Goal: Use online tool/utility: Use online tool/utility

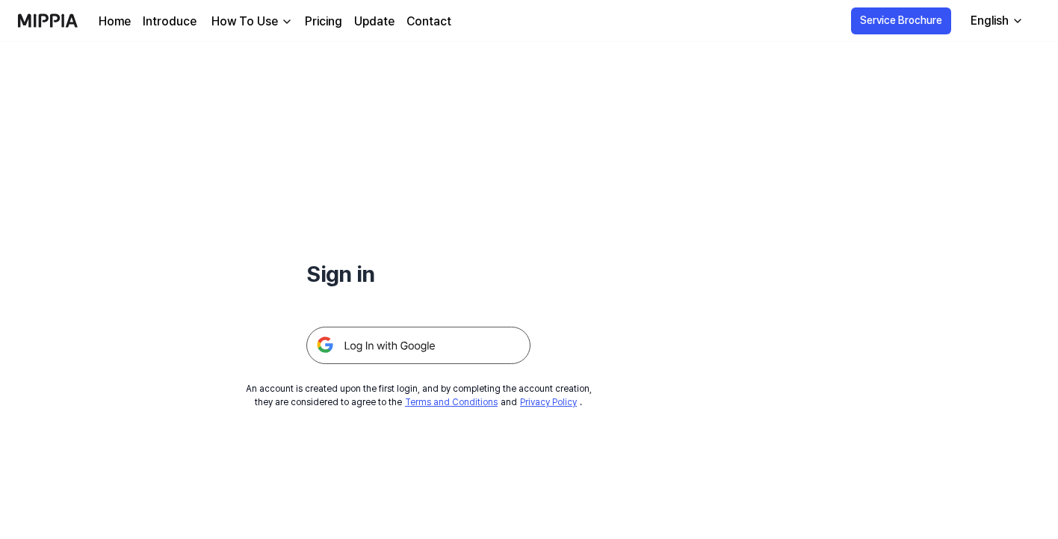
click at [472, 338] on img at bounding box center [418, 344] width 224 height 37
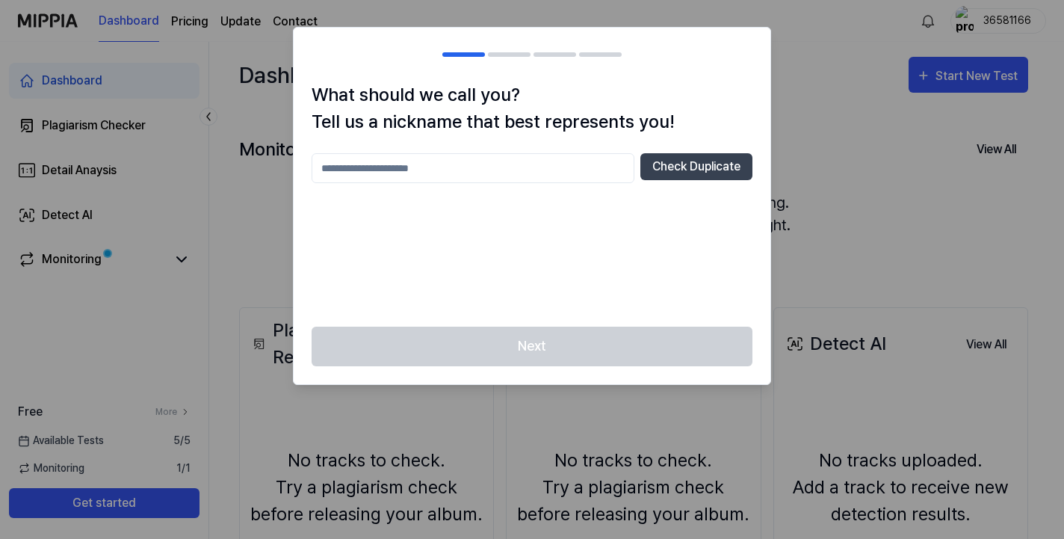
click at [566, 169] on input "text" at bounding box center [473, 168] width 323 height 30
type input "*****"
click at [710, 168] on button "Check Duplicate" at bounding box center [696, 166] width 112 height 27
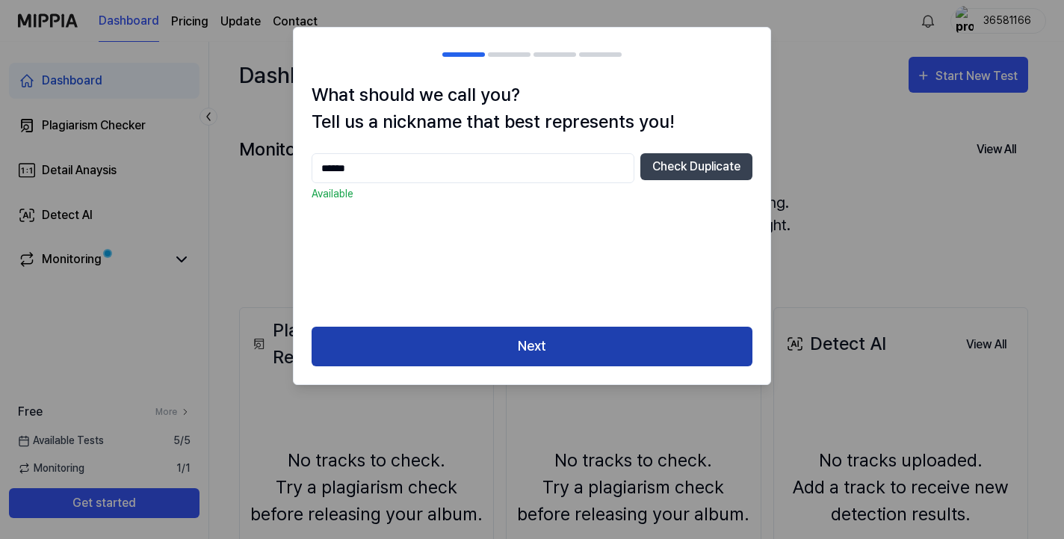
click at [538, 347] on button "Next" at bounding box center [532, 346] width 441 height 40
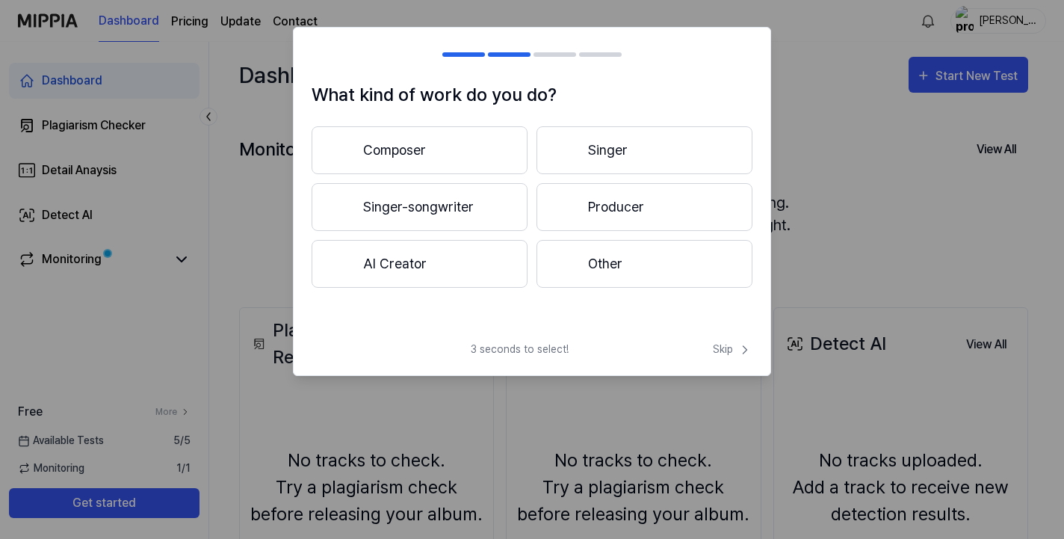
click at [477, 156] on button "Composer" at bounding box center [420, 150] width 216 height 48
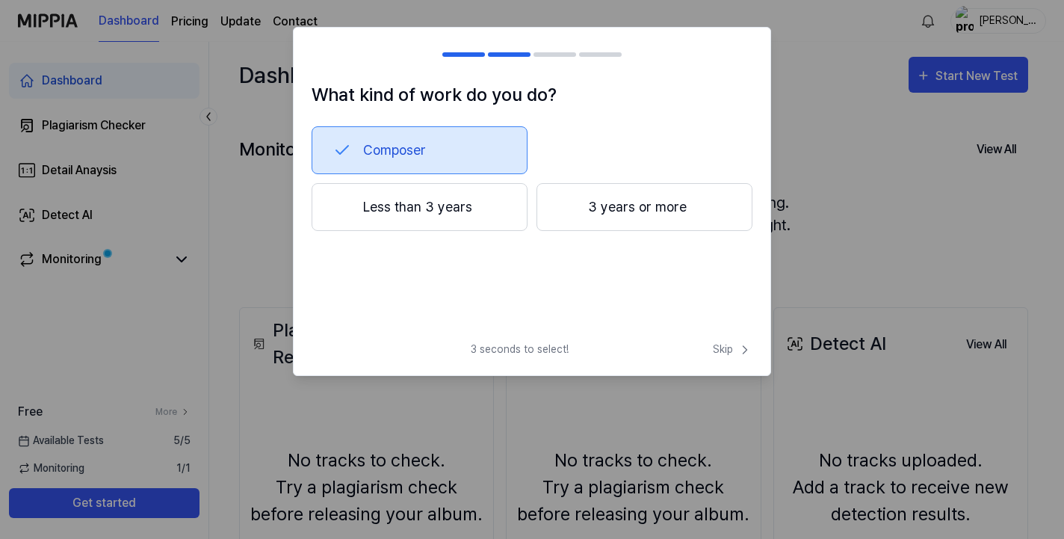
click at [449, 214] on button "Less than 3 years" at bounding box center [420, 207] width 216 height 48
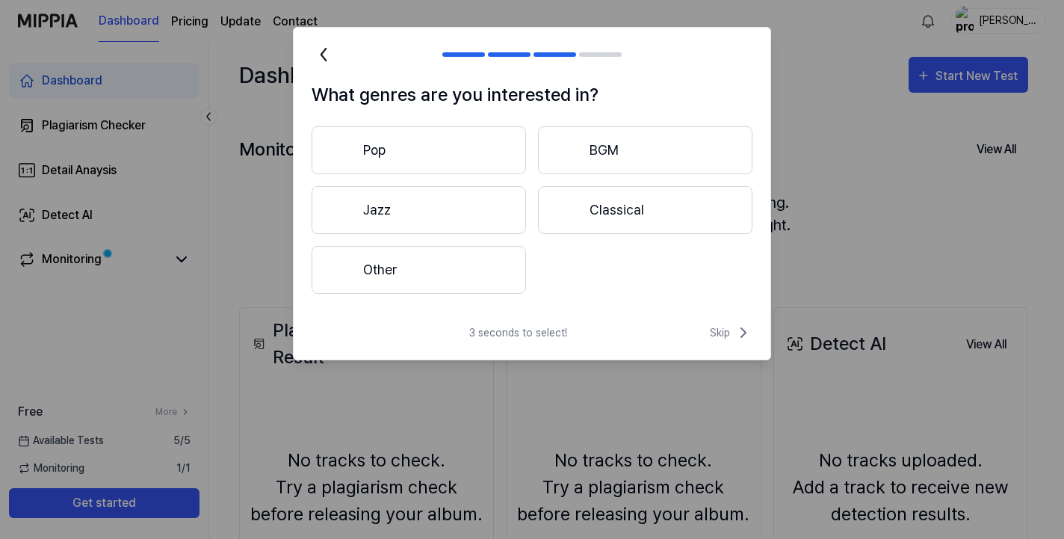
click at [468, 268] on button "Other" at bounding box center [419, 270] width 214 height 48
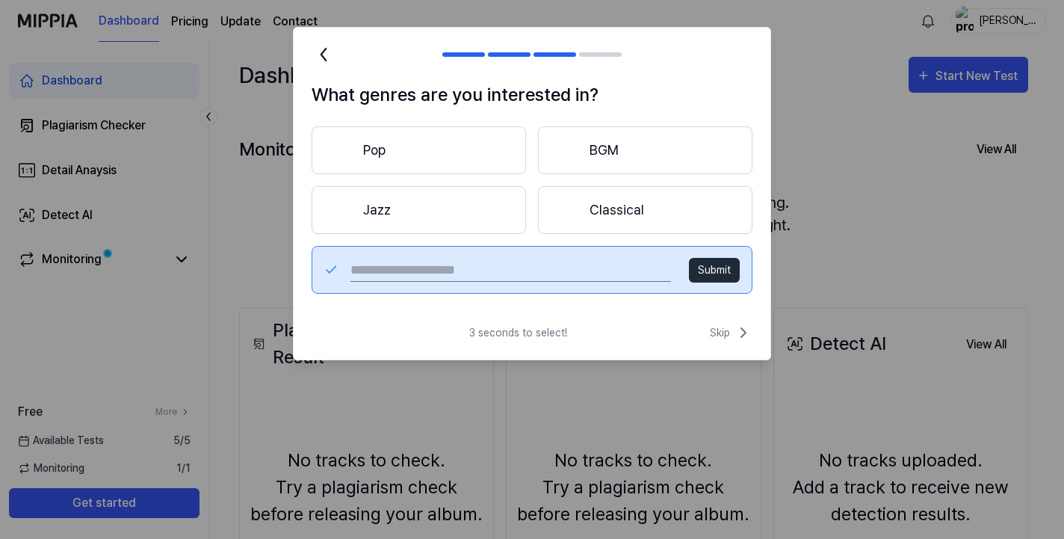
click at [588, 270] on input "text" at bounding box center [510, 270] width 321 height 24
type input "***"
click at [739, 267] on button "Submit" at bounding box center [714, 270] width 51 height 25
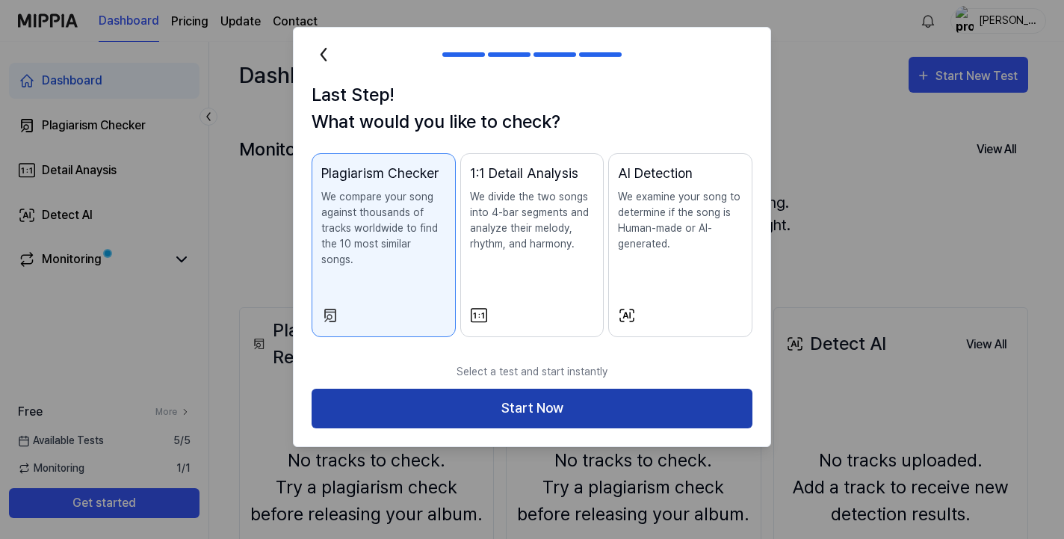
click at [561, 397] on button "Start Now" at bounding box center [532, 408] width 441 height 40
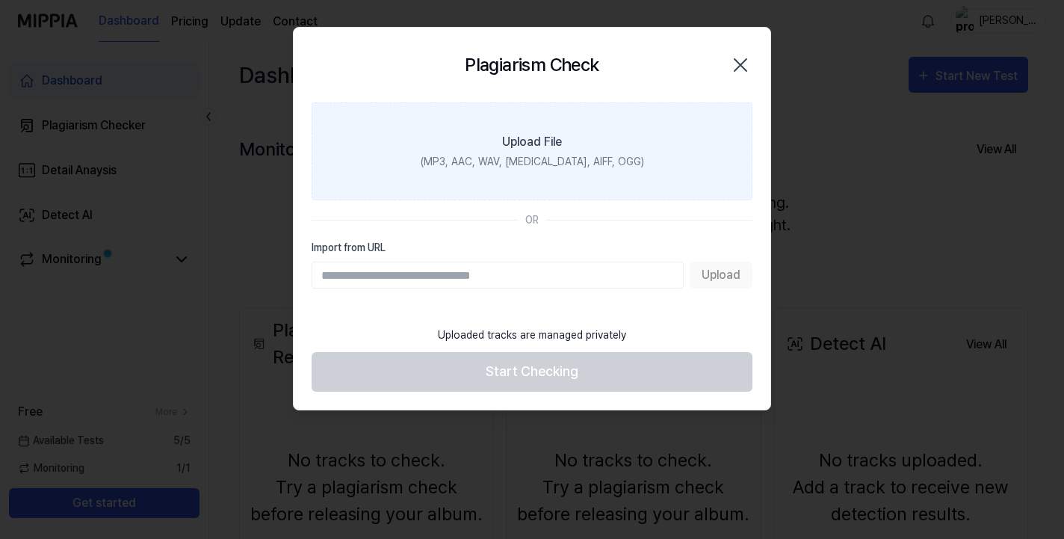
click at [542, 160] on div "(MP3, AAC, WAV, FLAC, AIFF, OGG)" at bounding box center [532, 162] width 223 height 16
click at [0, 0] on input "Upload File (MP3, AAC, WAV, FLAC, AIFF, OGG)" at bounding box center [0, 0] width 0 height 0
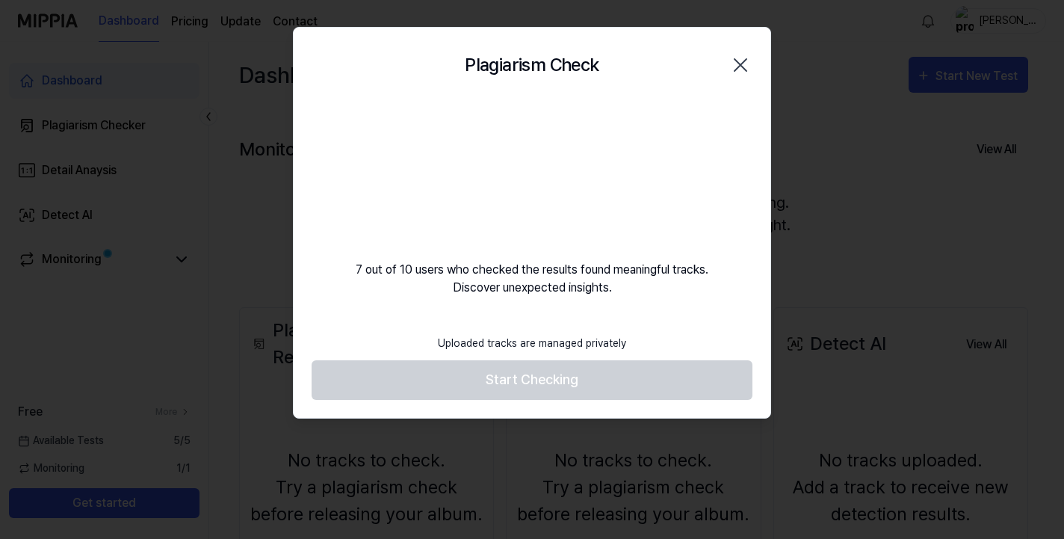
click at [566, 238] on video at bounding box center [531, 173] width 143 height 143
click at [508, 374] on footer "Uploaded tracks are managed privately Start Checking" at bounding box center [532, 362] width 441 height 73
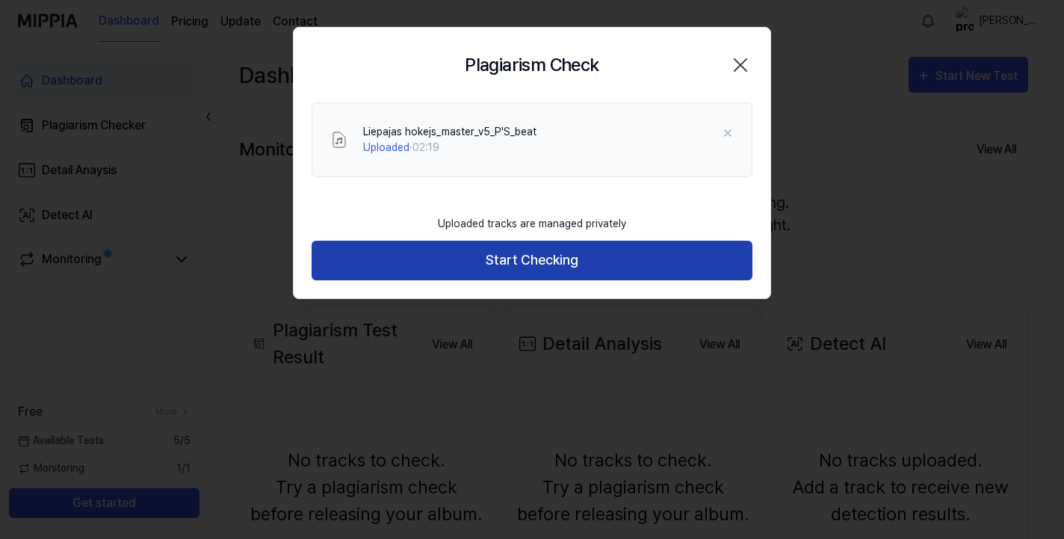
click at [530, 259] on button "Start Checking" at bounding box center [532, 261] width 441 height 40
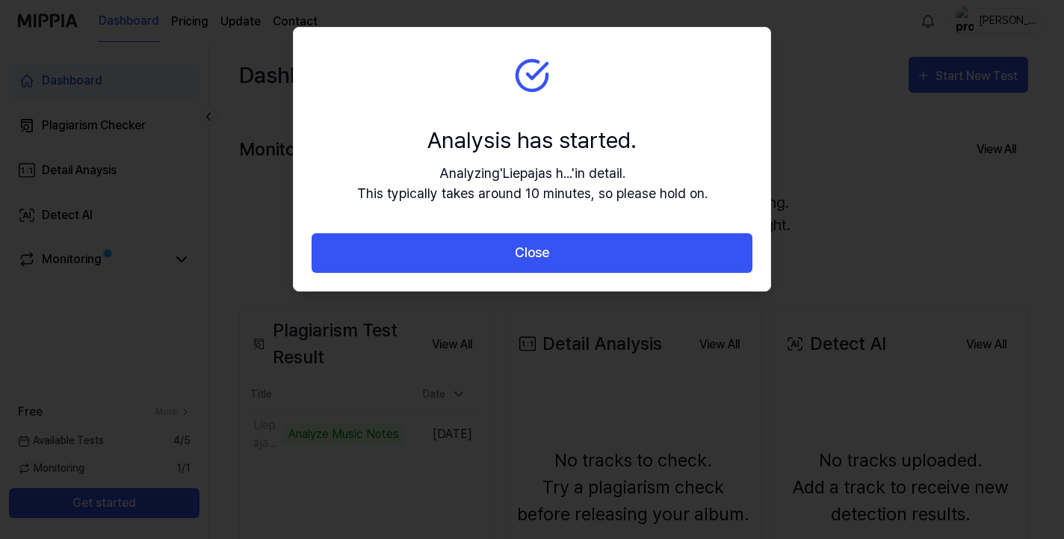
click at [631, 152] on div "Analysis has started." at bounding box center [532, 140] width 350 height 34
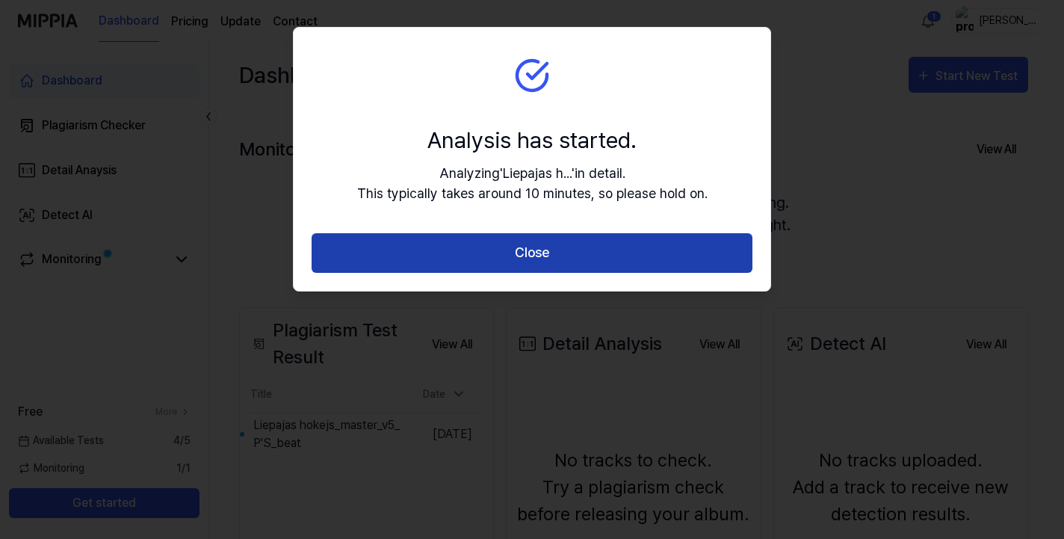
click at [571, 248] on button "Close" at bounding box center [532, 253] width 441 height 40
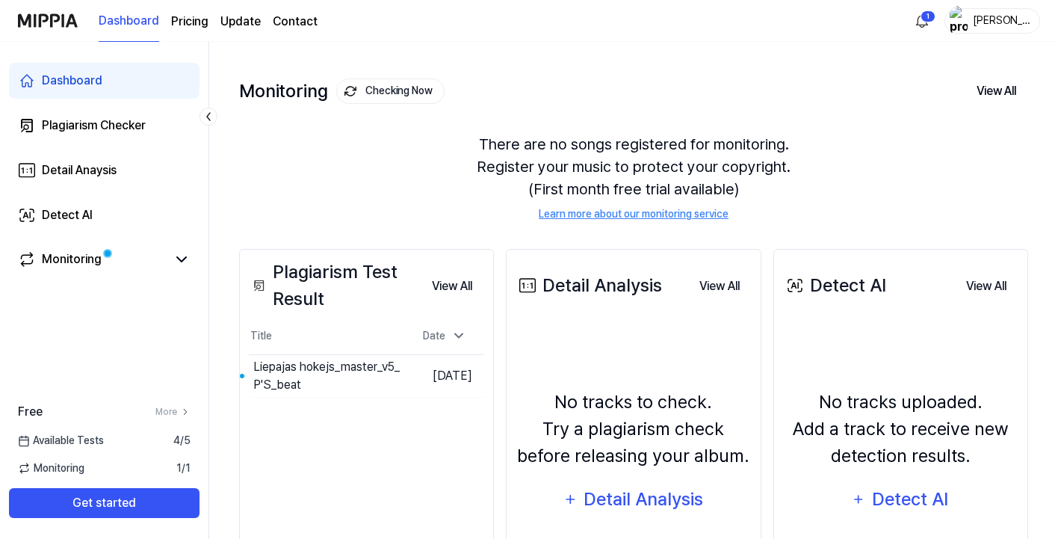
scroll to position [76, 0]
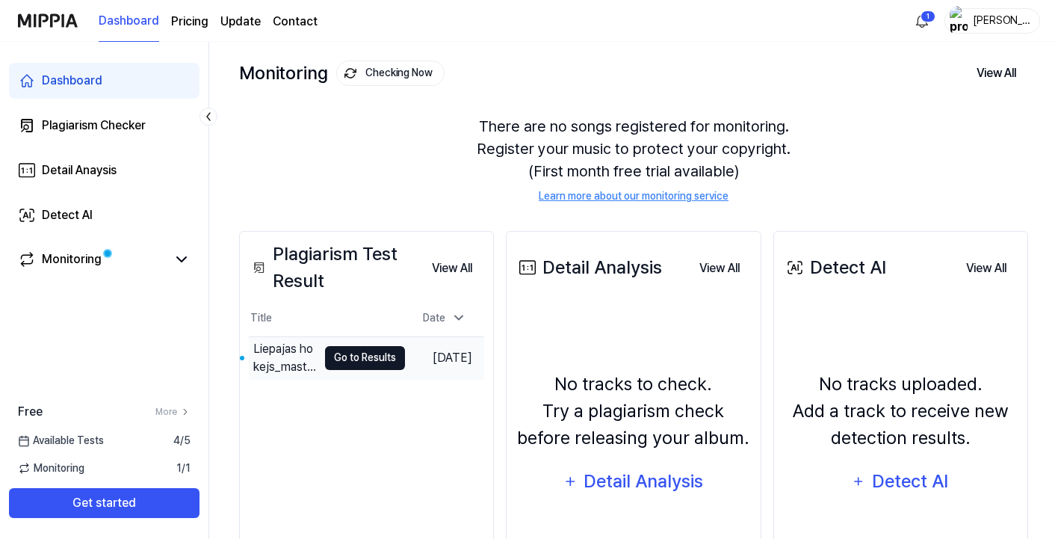
click at [342, 362] on button "Go to Results" at bounding box center [365, 358] width 80 height 24
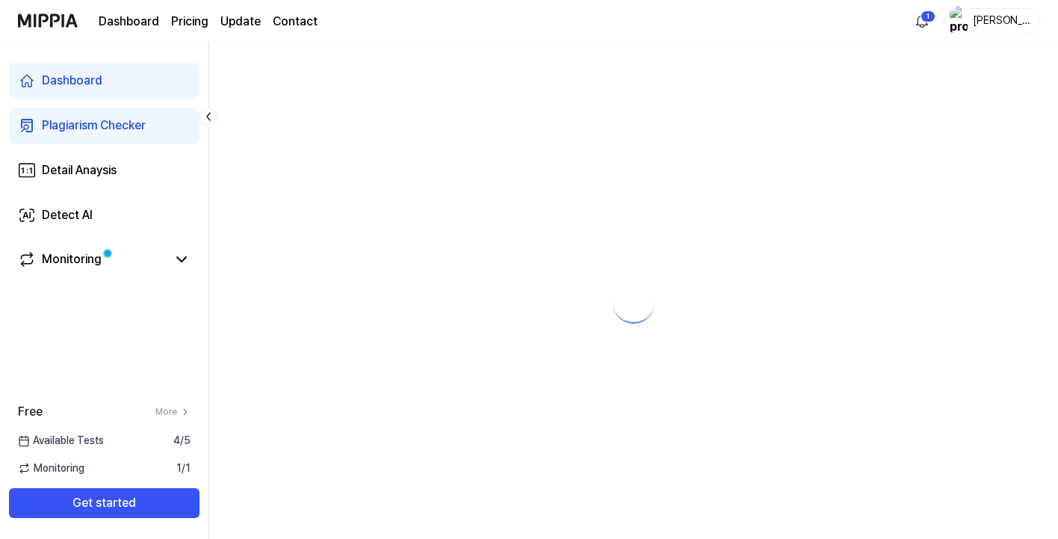
scroll to position [0, 0]
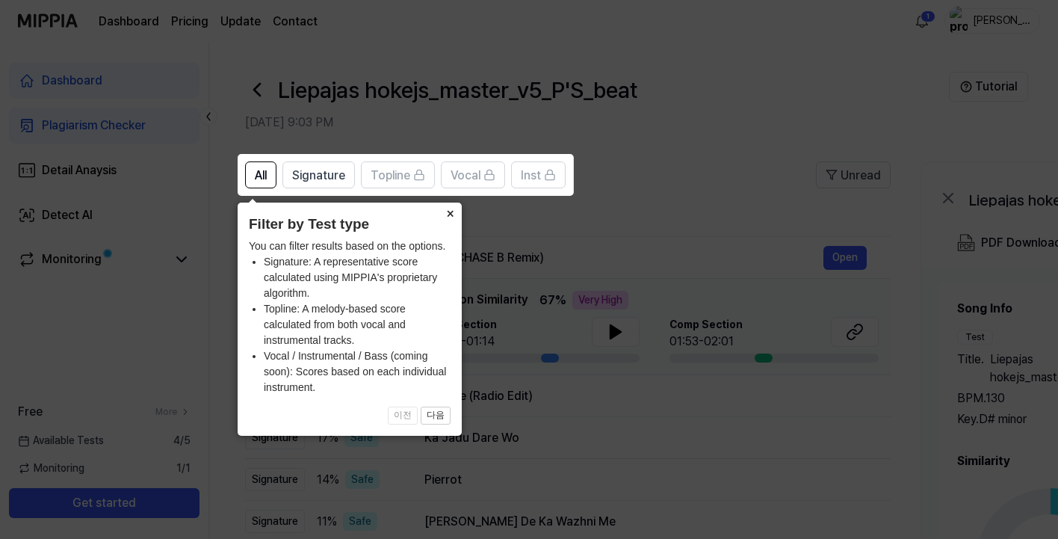
click at [453, 219] on button "×" at bounding box center [450, 212] width 24 height 21
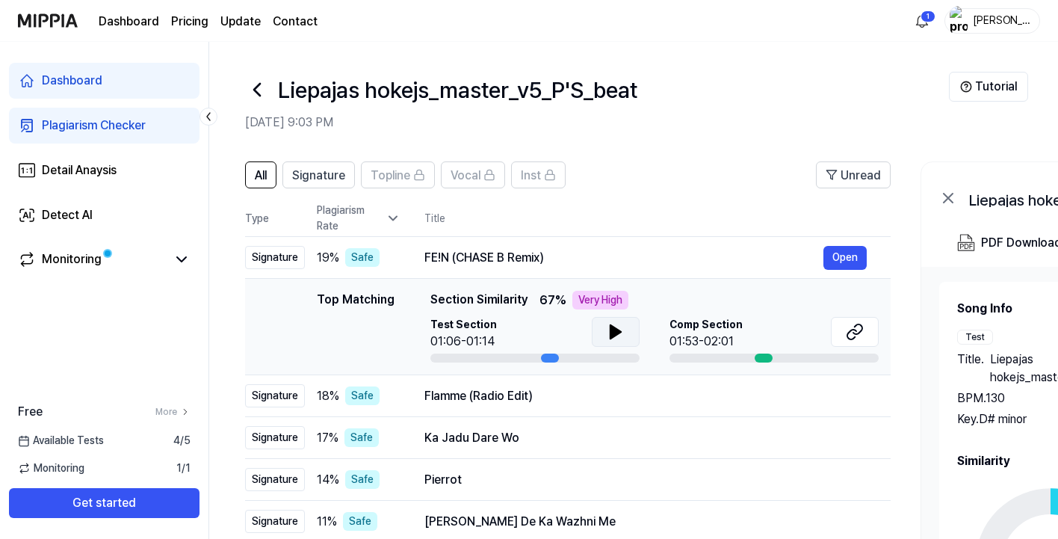
click at [616, 337] on icon at bounding box center [616, 332] width 18 height 18
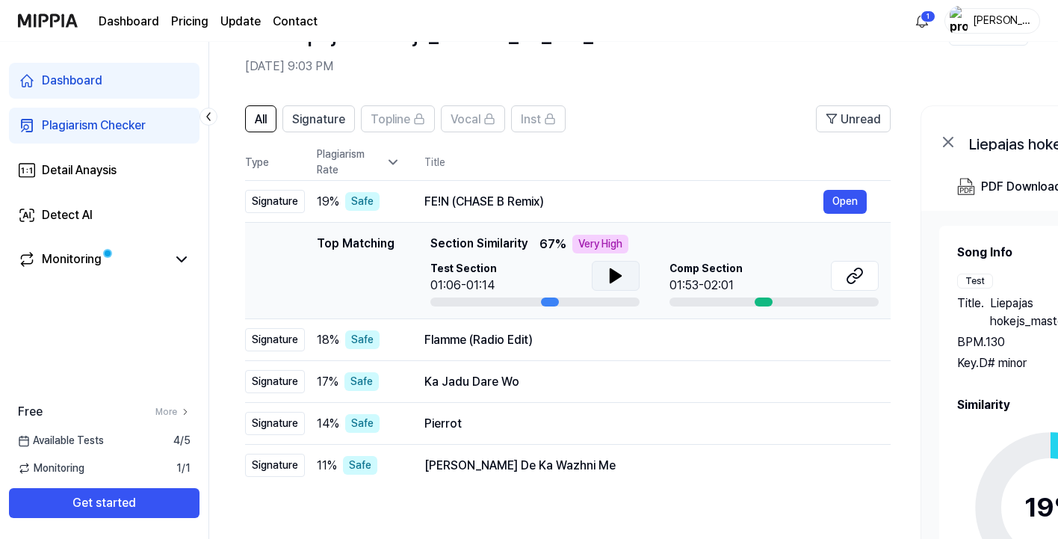
scroll to position [57, 0]
click at [492, 195] on div "FE!N (CHASE B Remix)" at bounding box center [623, 201] width 399 height 18
click at [548, 208] on div "FE!N (CHASE B Remix)" at bounding box center [623, 201] width 399 height 18
click at [488, 348] on div "Flamme (Radio Edit) Open" at bounding box center [645, 339] width 442 height 24
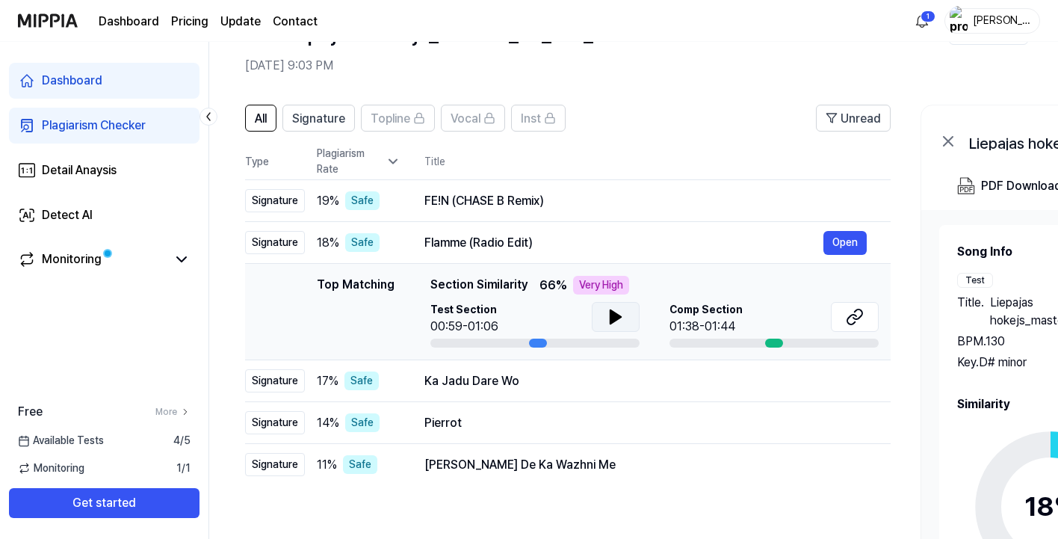
click at [607, 313] on icon at bounding box center [616, 317] width 18 height 18
click at [566, 212] on div "FE!N (CHASE B Remix) Open" at bounding box center [645, 201] width 442 height 24
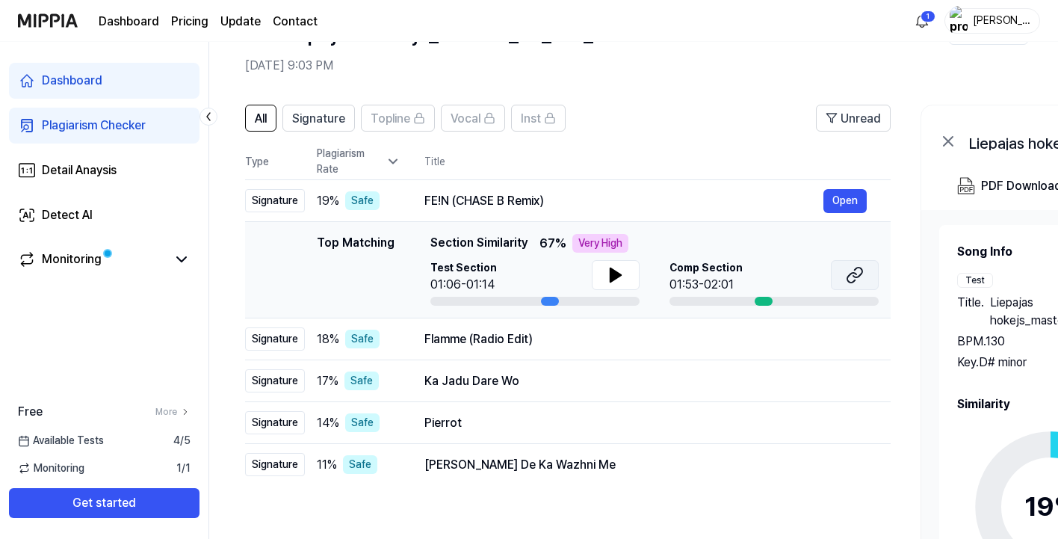
click at [854, 280] on icon at bounding box center [851, 278] width 9 height 10
click at [499, 349] on div "Flamme (Radio Edit) Open" at bounding box center [645, 339] width 442 height 24
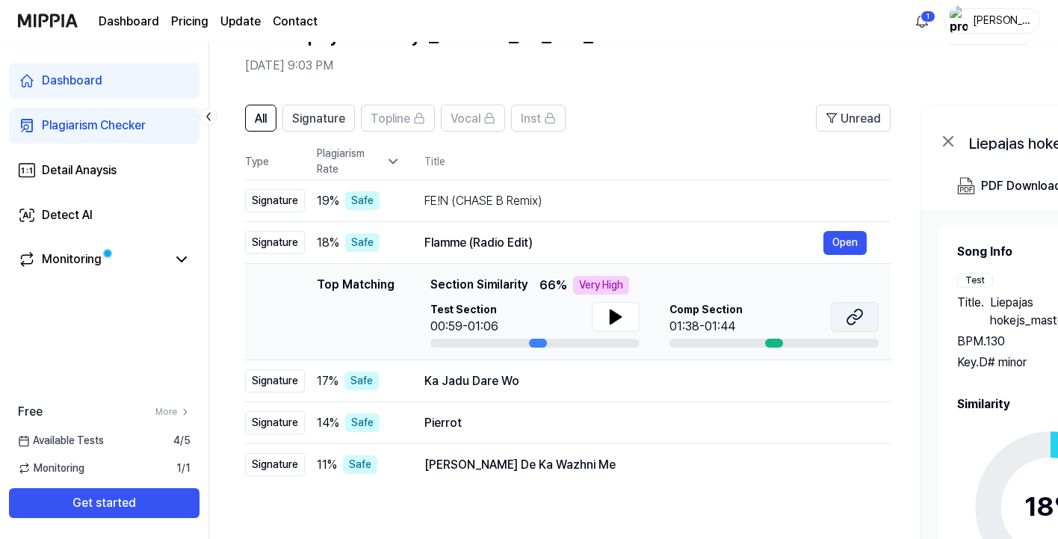
click at [858, 310] on icon at bounding box center [857, 314] width 9 height 10
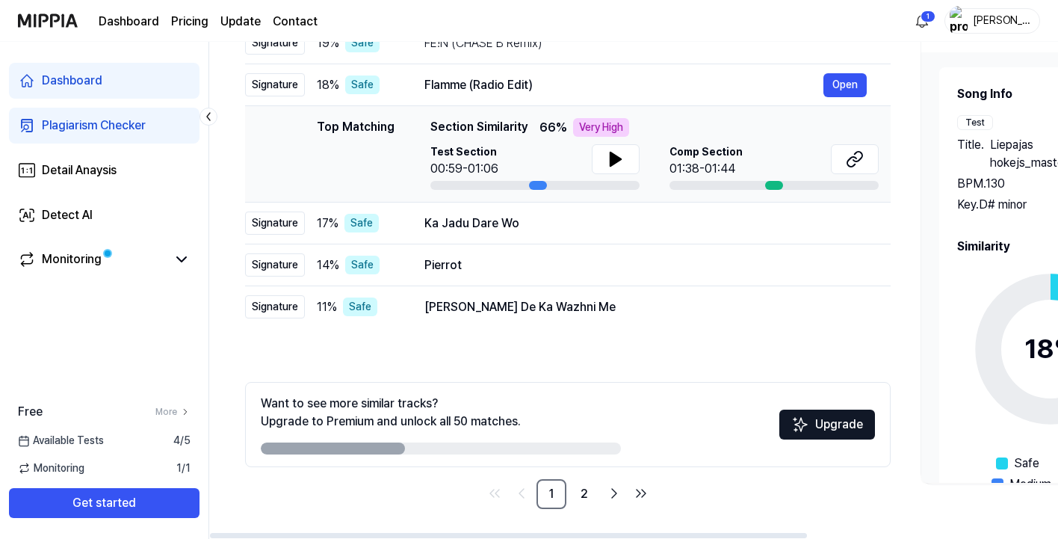
scroll to position [214, 0]
click at [583, 492] on link "2" at bounding box center [584, 494] width 30 height 30
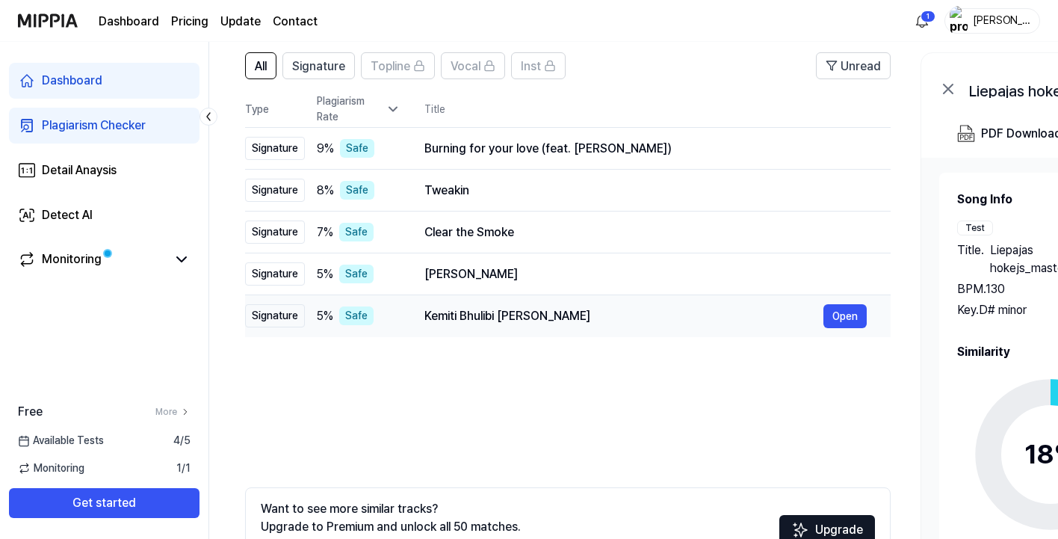
scroll to position [105, 0]
